Goal: Information Seeking & Learning: Learn about a topic

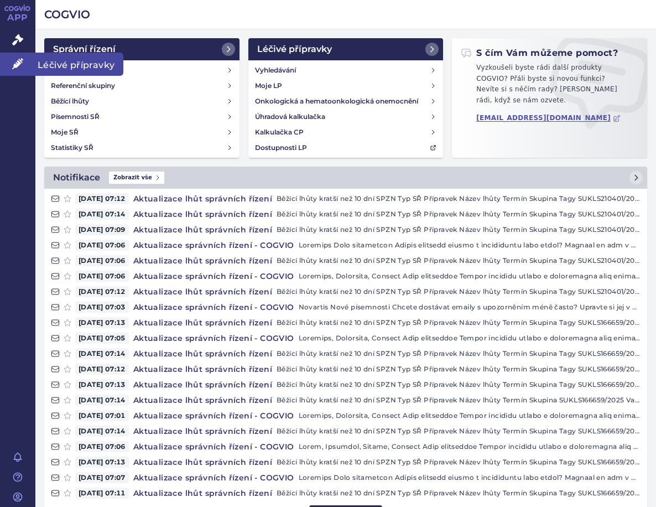
click at [28, 60] on link "Léčivé přípravky" at bounding box center [17, 64] width 35 height 23
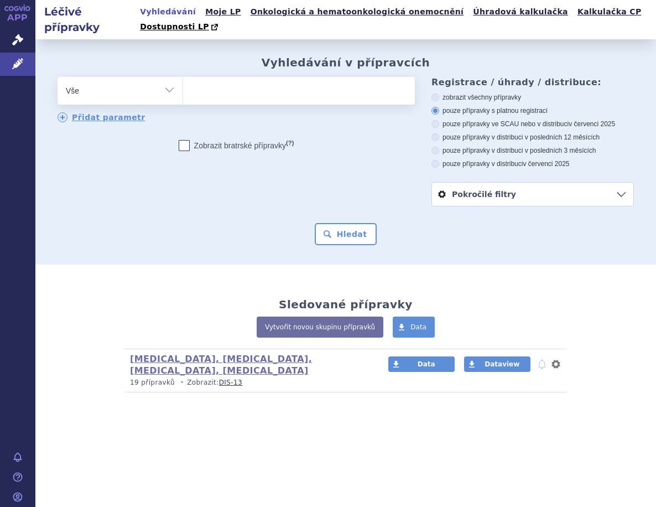
click at [24, 43] on link "Správní řízení" at bounding box center [17, 40] width 35 height 23
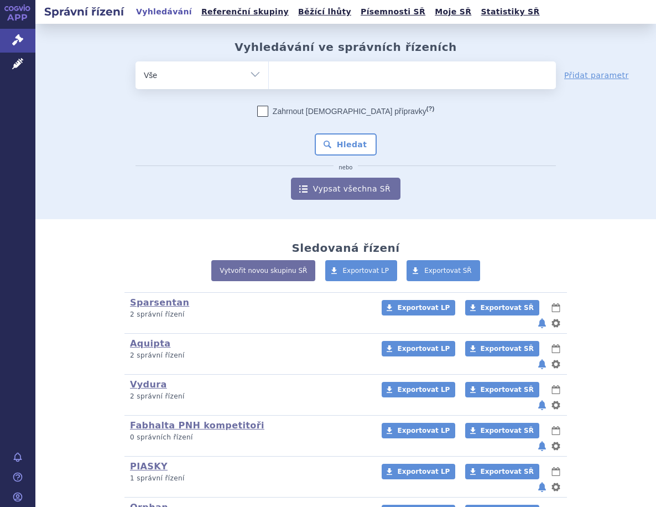
scroll to position [148, 0]
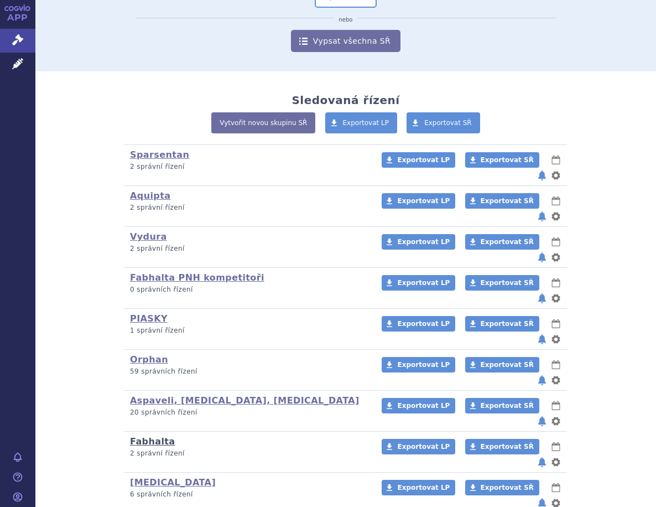
click at [154, 436] on link "Fabhalta" at bounding box center [152, 441] width 45 height 11
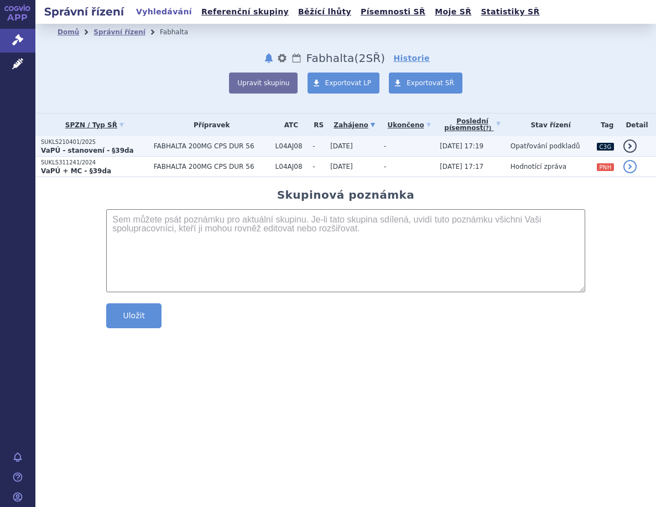
click at [135, 141] on p "SUKLS210401/2025" at bounding box center [94, 142] width 107 height 8
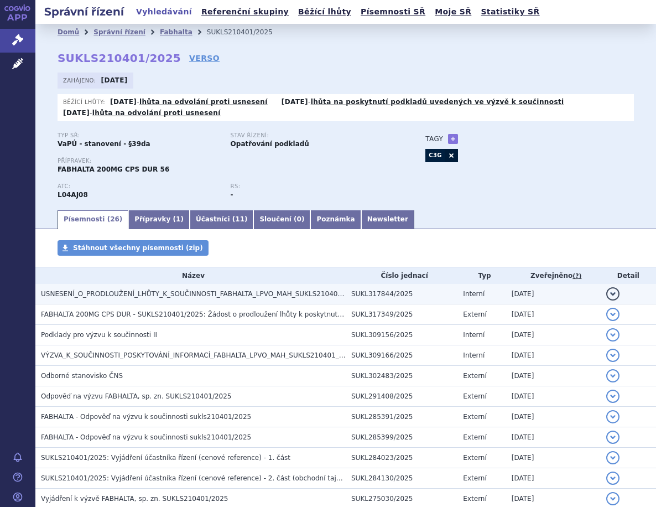
click at [128, 295] on span "USNESENÍ_O_PRODLOUŽENÍ_LHŮTY_K_SOUČINNOSTI_FABHALTA_LPVO_MAH_SUKLS210401_2025" at bounding box center [201, 294] width 321 height 8
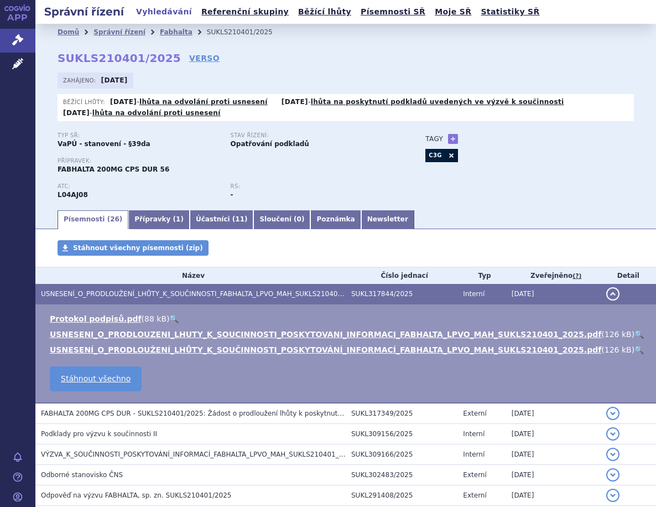
click at [634, 348] on link "🔍" at bounding box center [638, 349] width 9 height 9
